Goal: Check status: Check status

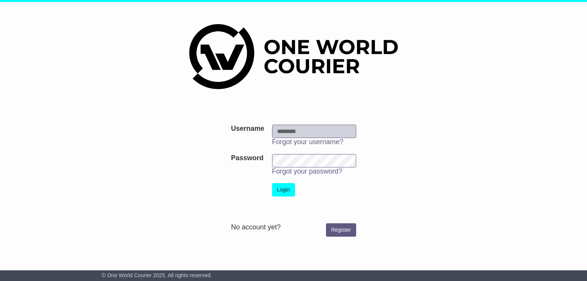
type input "**********"
click at [283, 191] on button "Login" at bounding box center [283, 189] width 23 height 13
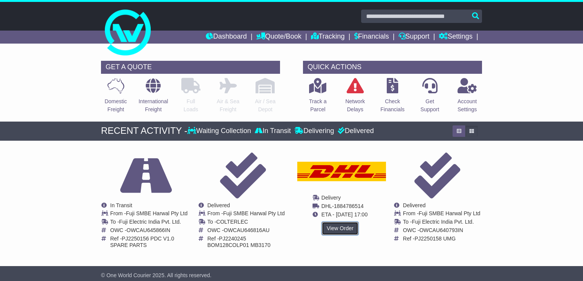
click at [333, 229] on link "View Order" at bounding box center [340, 228] width 37 height 13
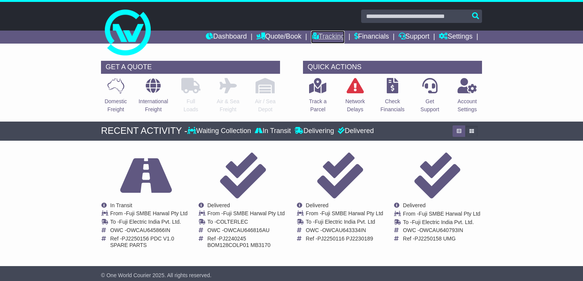
click at [325, 40] on link "Tracking" at bounding box center [328, 37] width 34 height 13
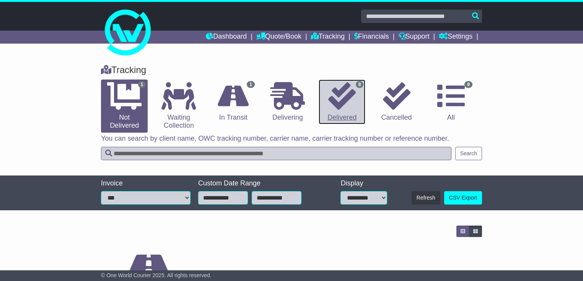
click at [346, 107] on icon at bounding box center [342, 96] width 28 height 28
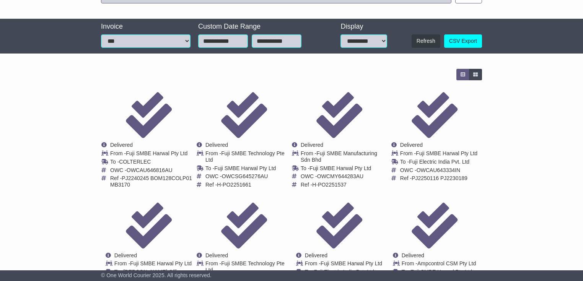
scroll to position [206, 0]
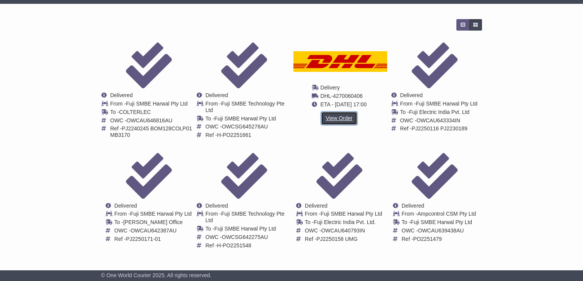
click at [336, 116] on link "View Order" at bounding box center [339, 118] width 37 height 13
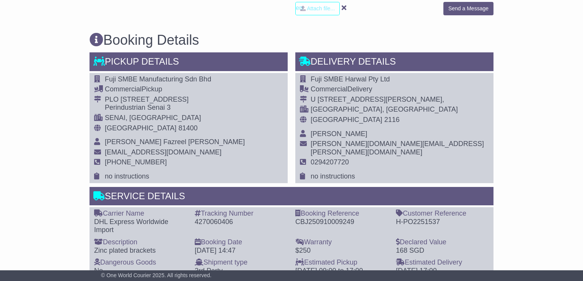
scroll to position [341, 0]
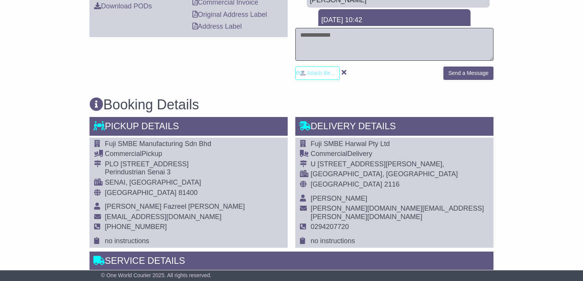
click at [319, 44] on textarea at bounding box center [394, 44] width 198 height 33
type textarea "**********"
click at [463, 75] on button "Send a Message" at bounding box center [468, 73] width 50 height 13
